Goal: Task Accomplishment & Management: Manage account settings

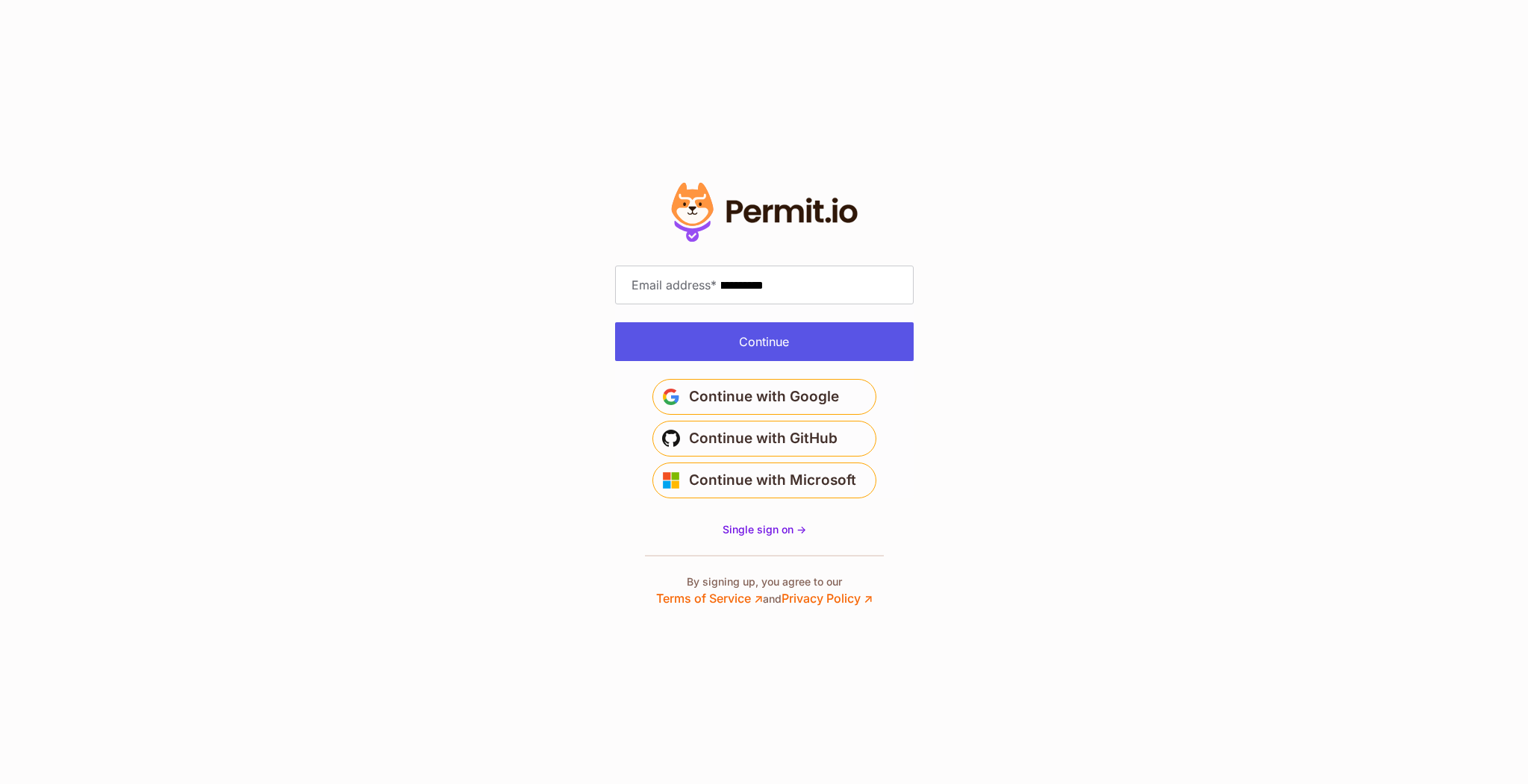
type input "**********"
click at [821, 339] on button "Continue" at bounding box center [764, 341] width 299 height 39
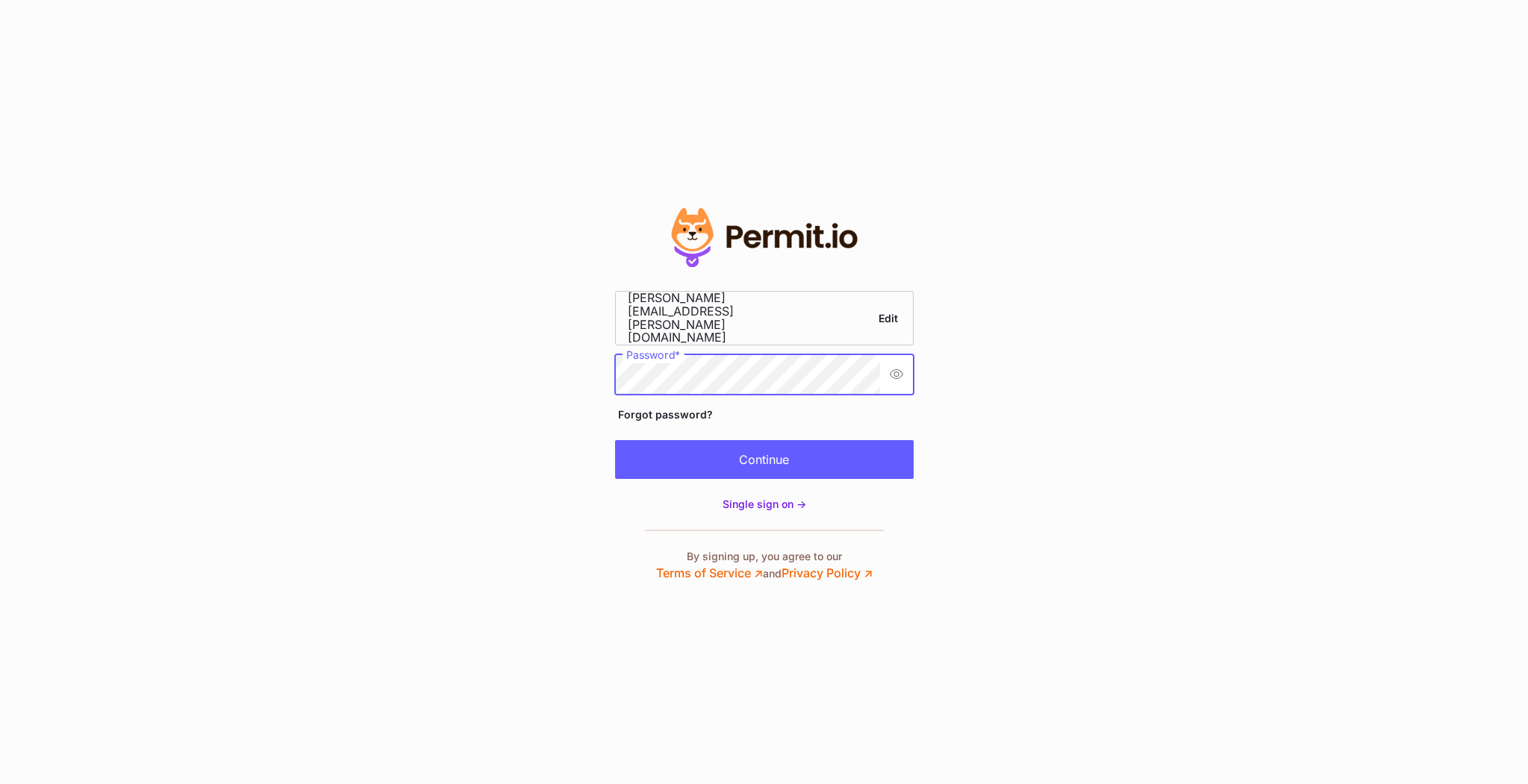
scroll to position [0, 42]
click at [795, 443] on button "Continue" at bounding box center [764, 459] width 299 height 39
